Goal: Task Accomplishment & Management: Complete application form

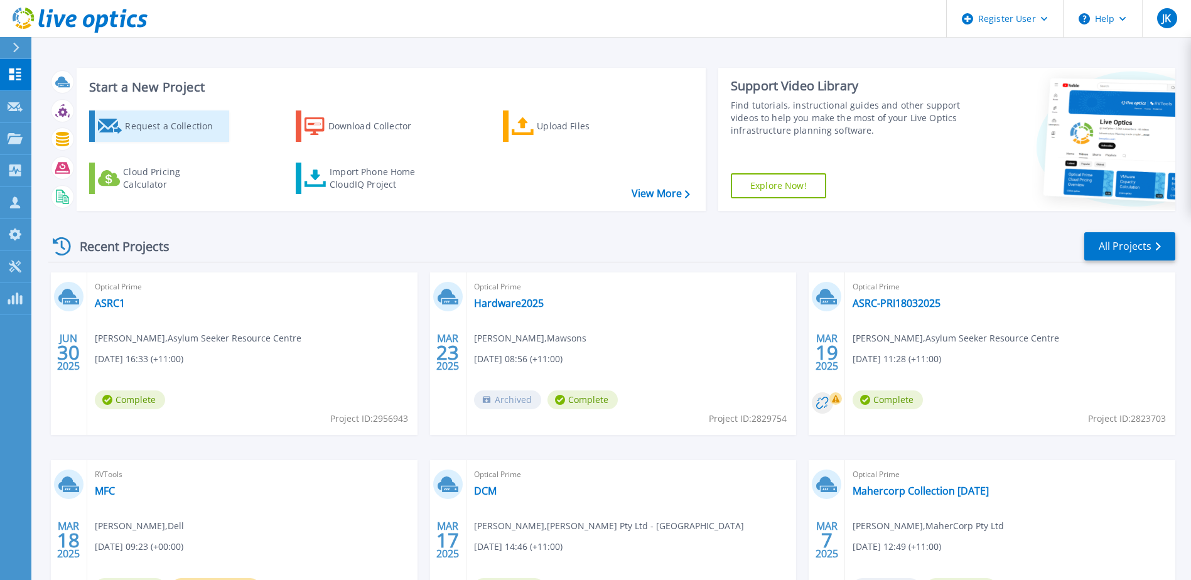
click at [172, 125] on div "Request a Collection" at bounding box center [175, 126] width 100 height 25
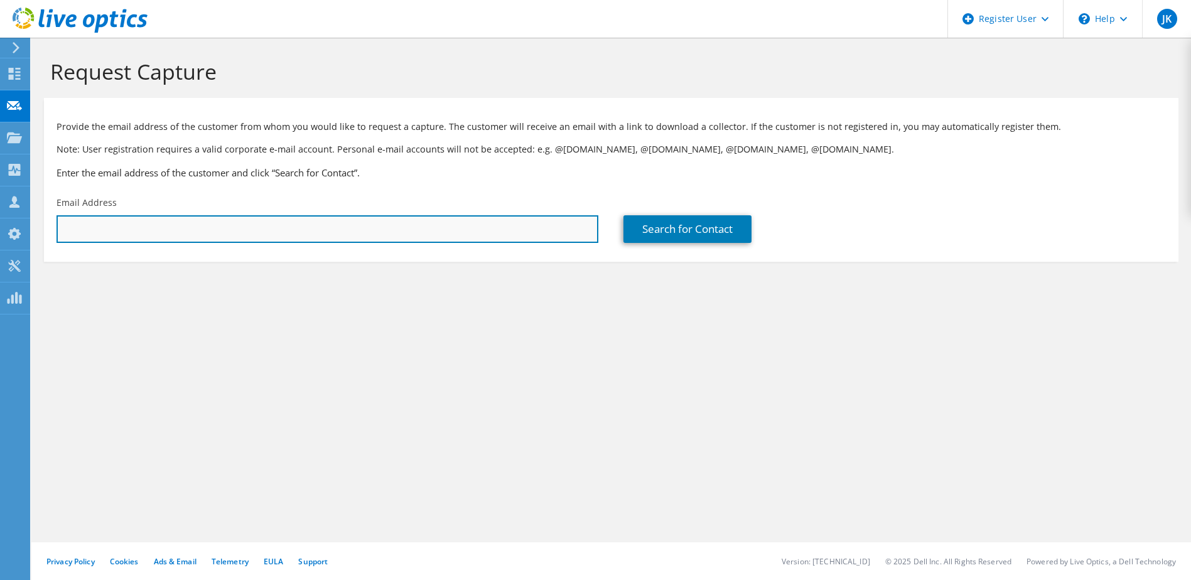
click at [331, 232] on input "text" at bounding box center [328, 229] width 542 height 28
click at [469, 237] on input "text" at bounding box center [328, 229] width 542 height 28
paste input "Matthew Hugill;"
type input "Matthew Hugill;"
click at [509, 219] on input "text" at bounding box center [328, 229] width 542 height 28
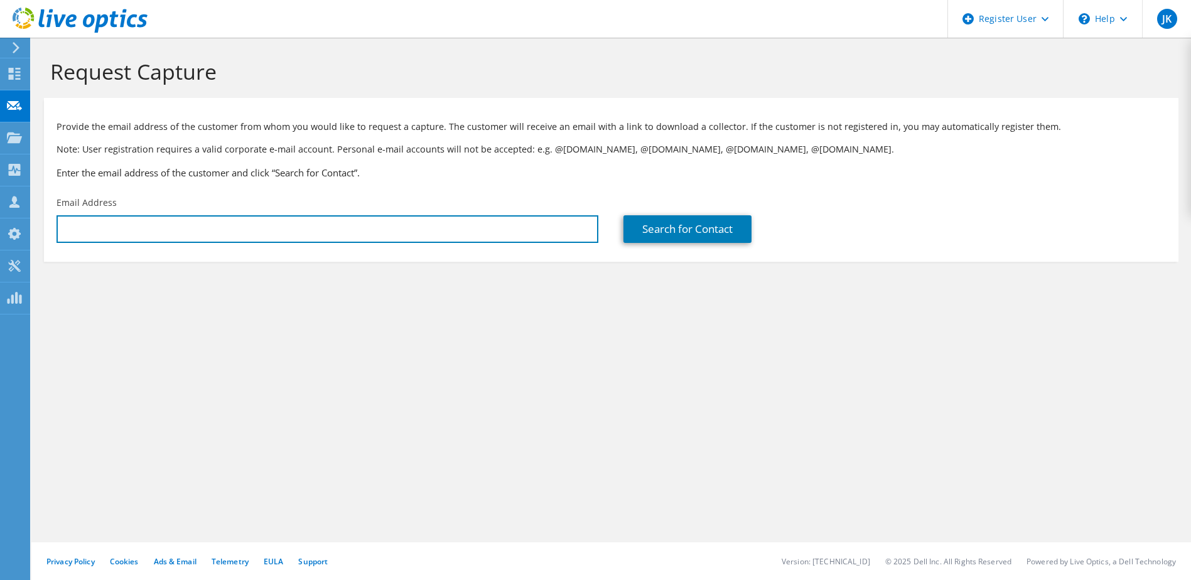
paste input "matthew.hugill@cpaaustralia.com.au"
type input "matthew.hugill@cpaaustralia.com.au"
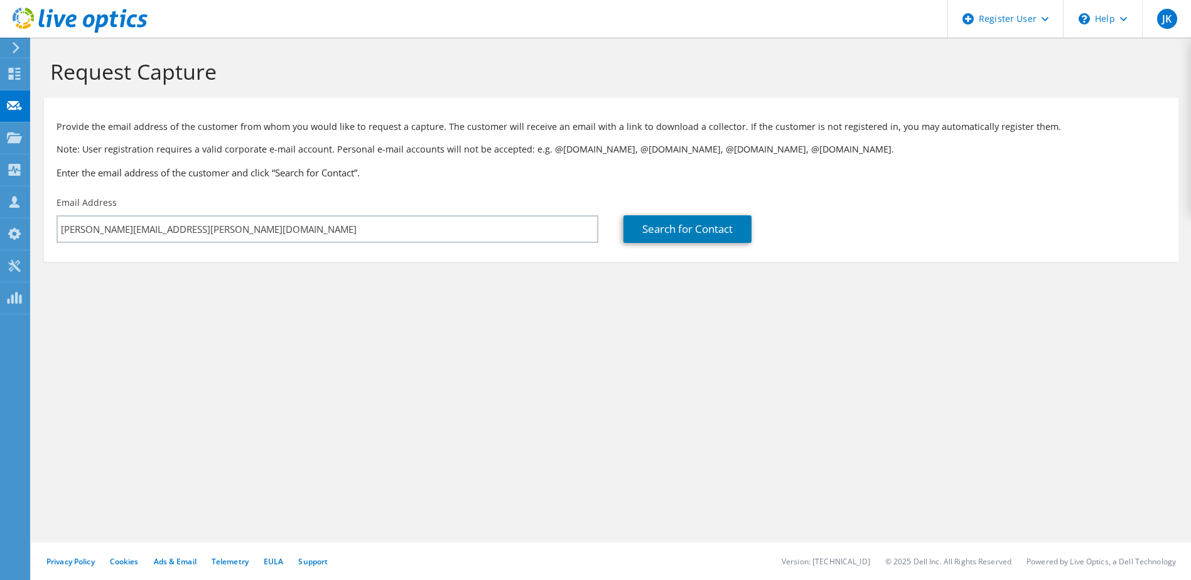
click at [693, 250] on section "Provide the email address of the customer from whom you would like to request a…" at bounding box center [611, 180] width 1135 height 164
click at [766, 232] on div "Search for Contact" at bounding box center [895, 229] width 542 height 28
click at [739, 224] on link "Search for Contact" at bounding box center [688, 229] width 128 height 28
type input "CPA Australia"
type input "Matthew"
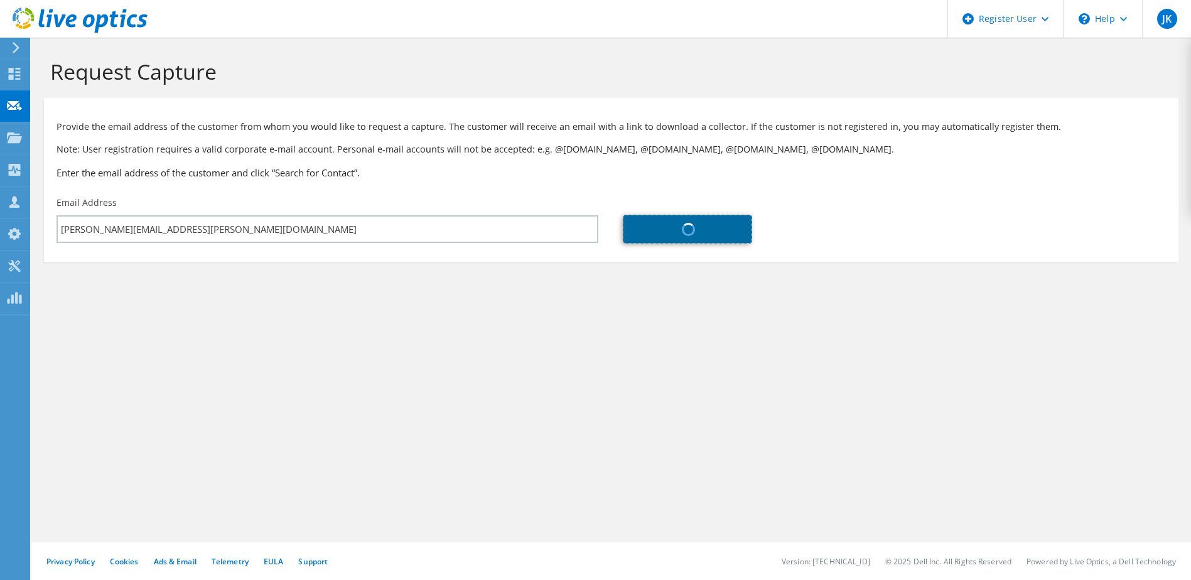
type input "Hugill"
type input "[GEOGRAPHIC_DATA]"
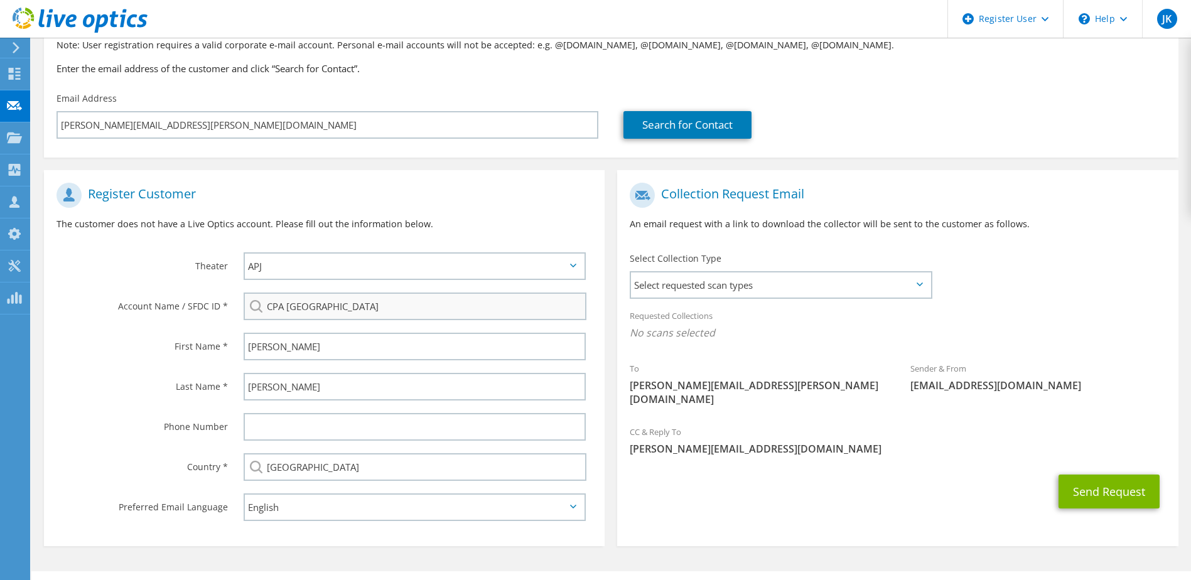
scroll to position [133, 0]
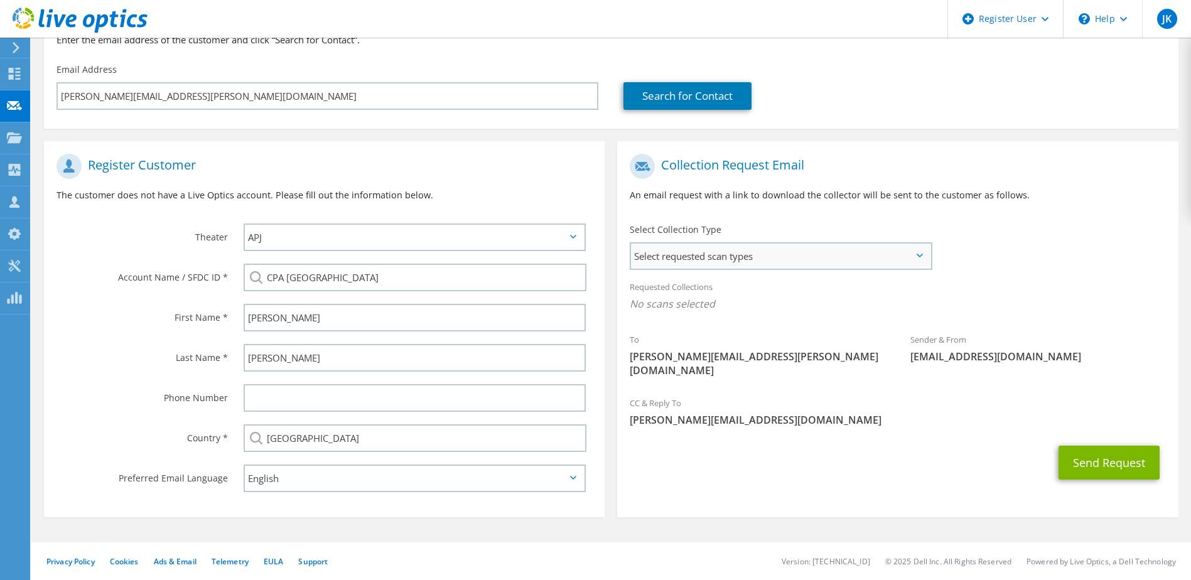
click at [728, 255] on span "Select requested scan types" at bounding box center [780, 256] width 299 height 25
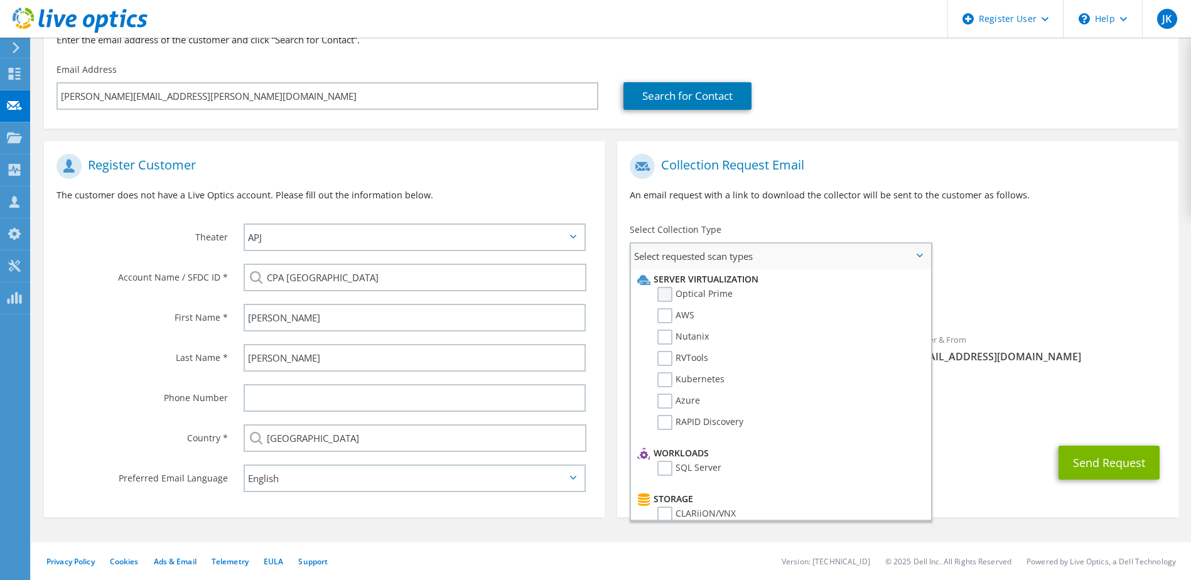
click at [666, 300] on label "Optical Prime" at bounding box center [695, 294] width 75 height 15
click at [0, 0] on input "Optical Prime" at bounding box center [0, 0] width 0 height 0
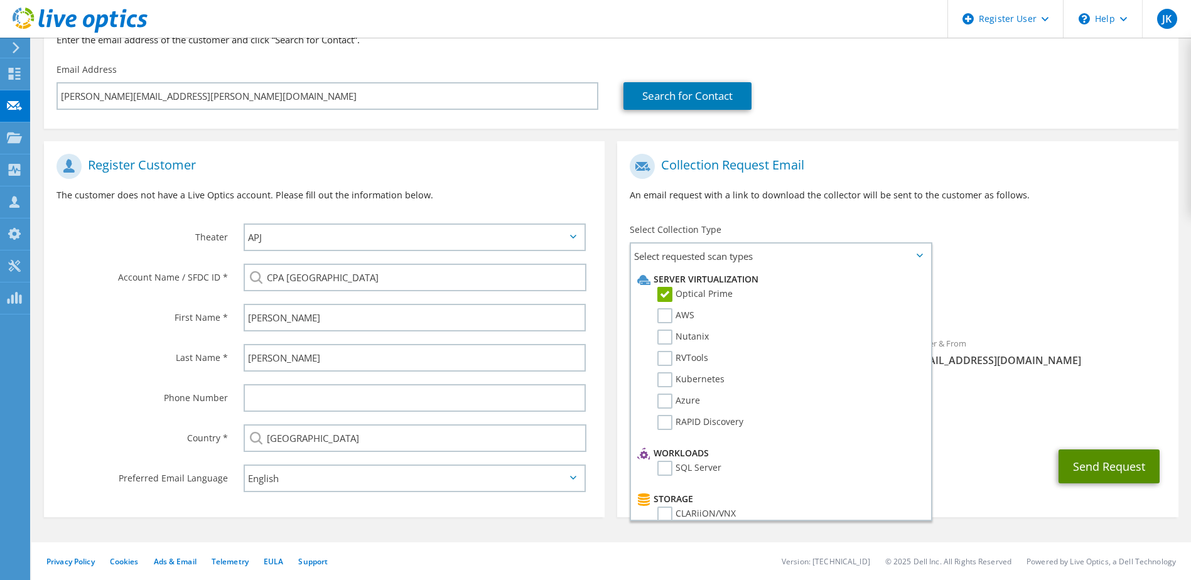
click at [1097, 450] on button "Send Request" at bounding box center [1109, 467] width 101 height 34
